Goal: Find contact information: Find contact information

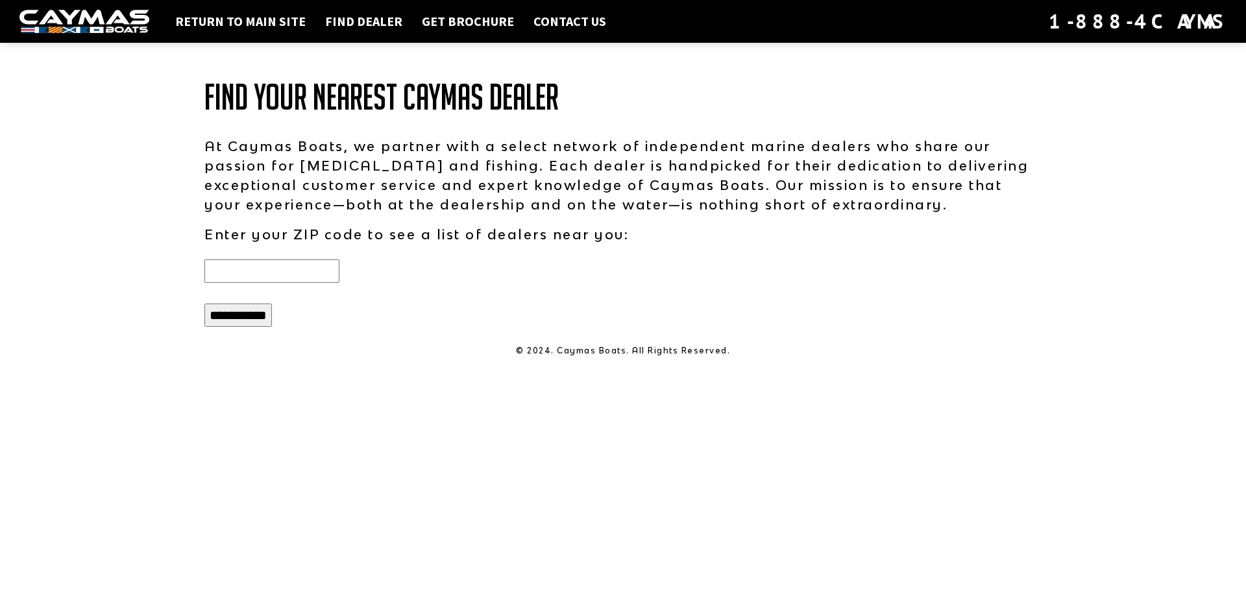
click at [306, 272] on input "text" at bounding box center [271, 271] width 135 height 23
type input "*****"
click at [245, 325] on input "**********" at bounding box center [238, 315] width 68 height 23
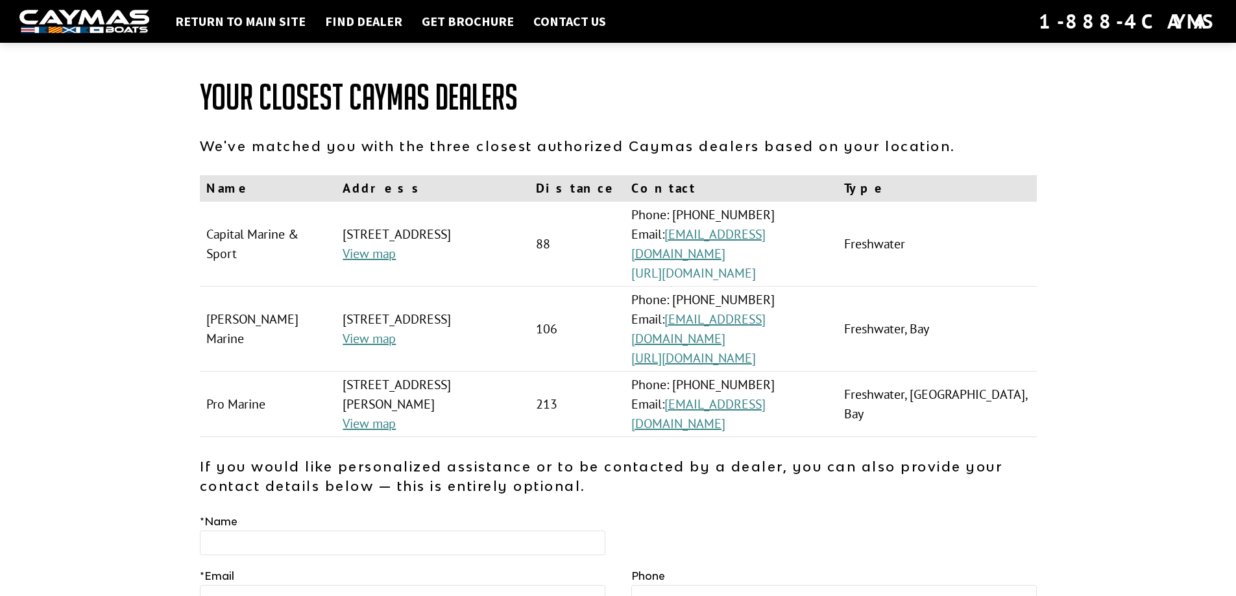
click at [756, 273] on link "[URL][DOMAIN_NAME]" at bounding box center [694, 273] width 125 height 17
